Goal: Navigation & Orientation: Understand site structure

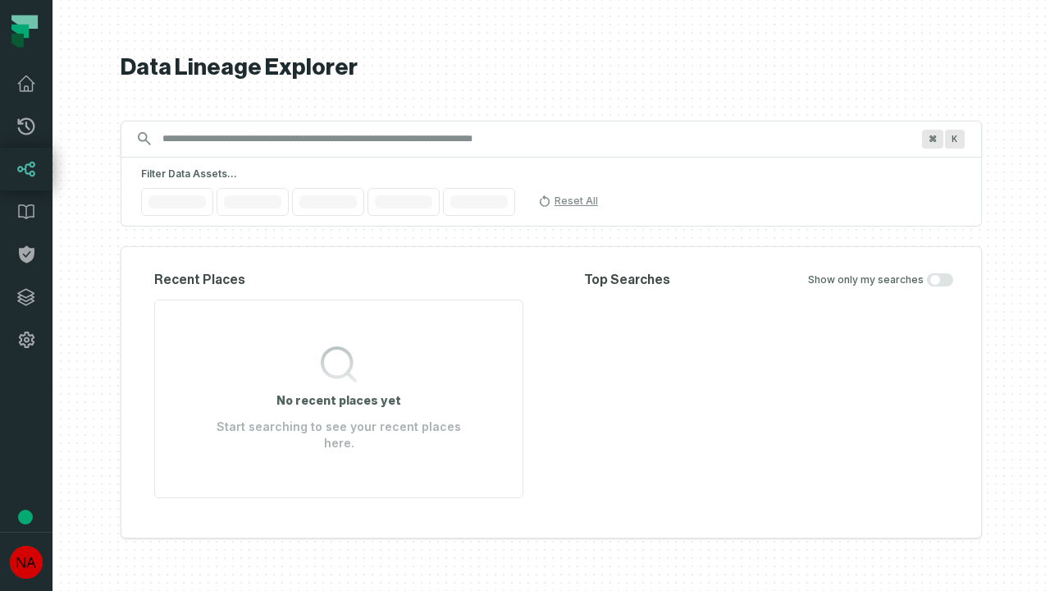
click at [26, 297] on icon at bounding box center [26, 297] width 16 height 16
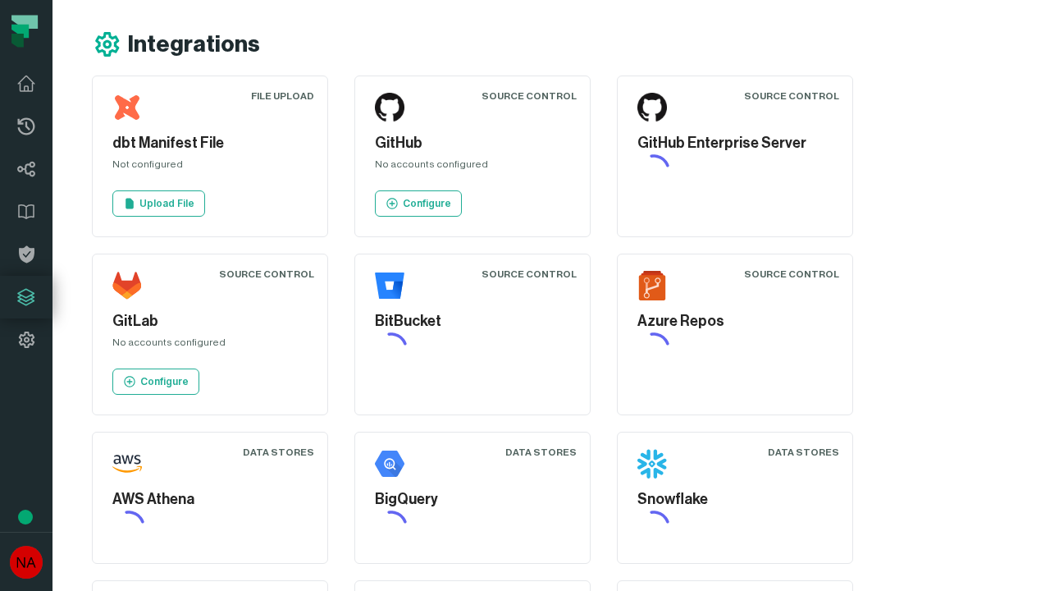
click at [26, 340] on icon at bounding box center [26, 340] width 20 height 20
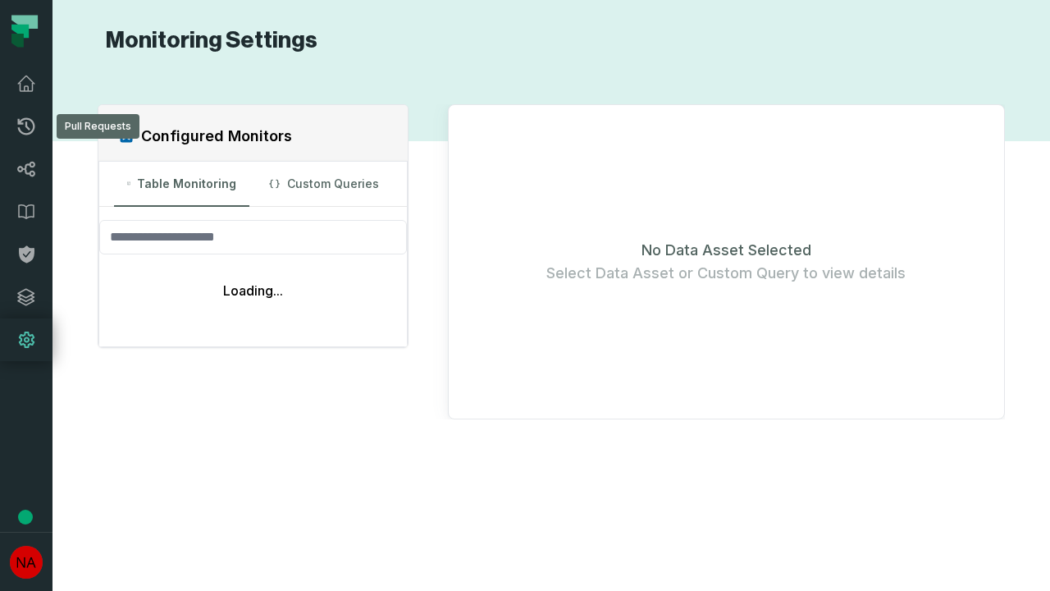
click at [26, 126] on icon at bounding box center [26, 126] width 17 height 17
